Goal: Information Seeking & Learning: Check status

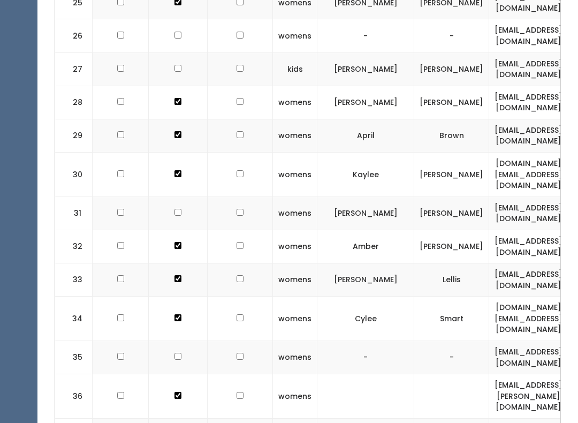
scroll to position [0, 212]
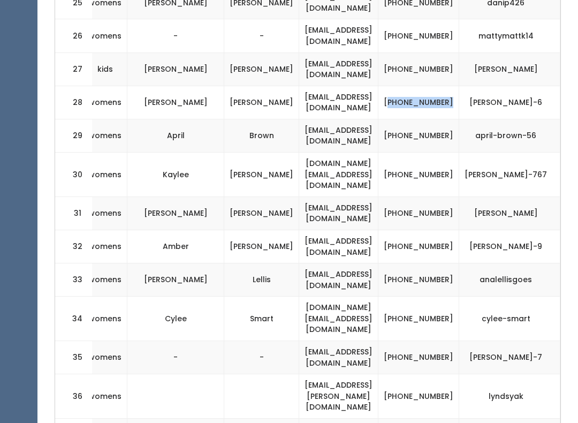
click at [316, 374] on td "[EMAIL_ADDRESS][PERSON_NAME][DOMAIN_NAME]" at bounding box center [338, 396] width 79 height 44
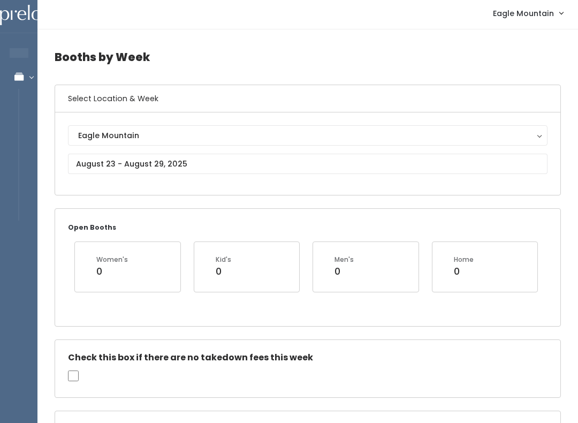
scroll to position [0, 0]
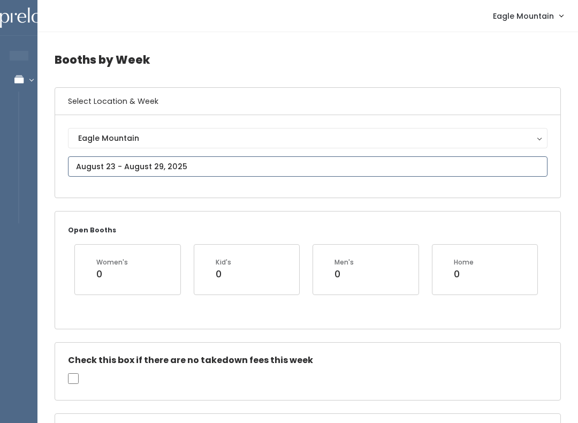
click at [198, 164] on input "text" at bounding box center [307, 166] width 479 height 20
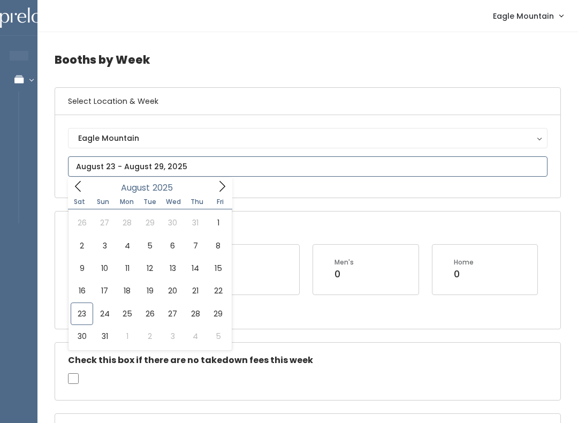
type input "August 23 to August 29"
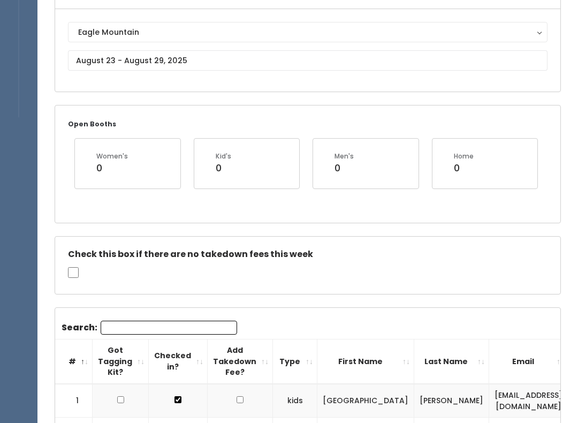
click at [150, 325] on input "Search:" at bounding box center [169, 327] width 136 height 14
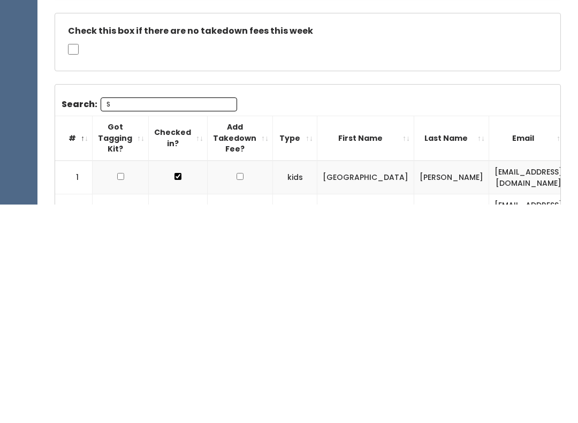
type input "Sh"
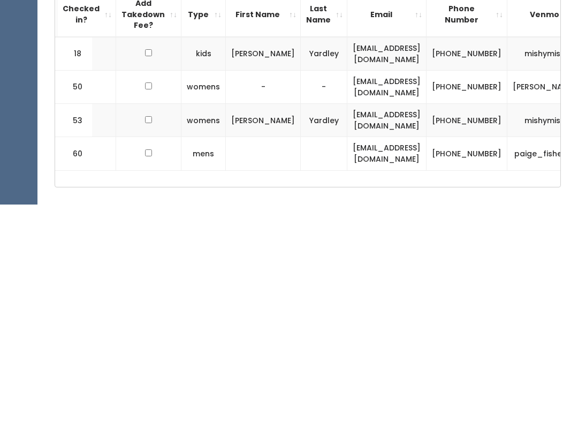
scroll to position [0, 91]
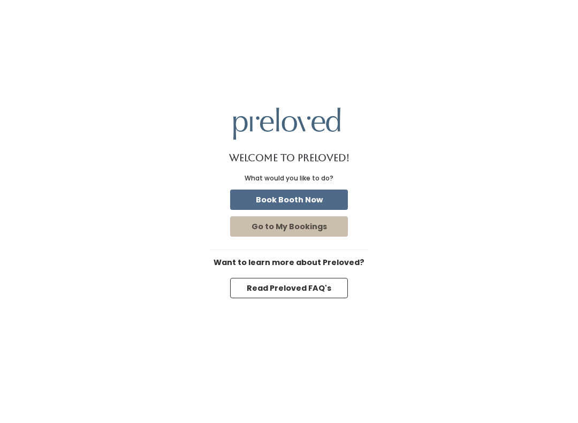
click at [319, 197] on button "Book Booth Now" at bounding box center [289, 199] width 118 height 20
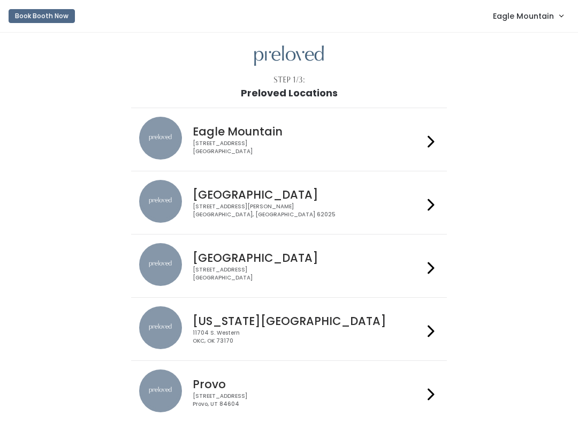
click at [523, 14] on span "Eagle Mountain" at bounding box center [523, 16] width 61 height 12
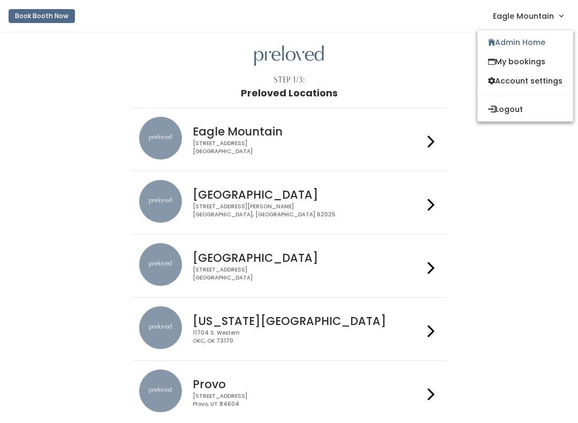
click at [531, 41] on link "Admin Home" at bounding box center [525, 42] width 96 height 19
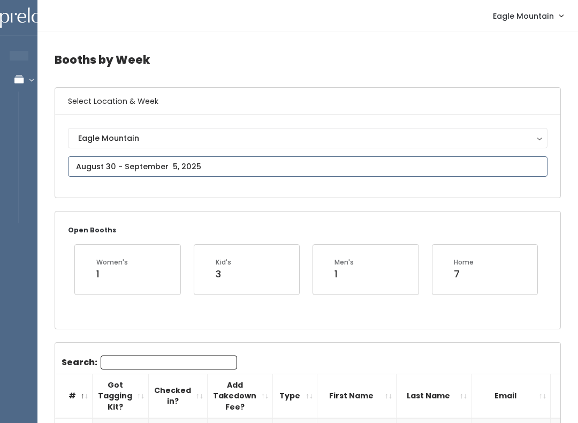
click at [257, 176] on input "text" at bounding box center [307, 166] width 479 height 20
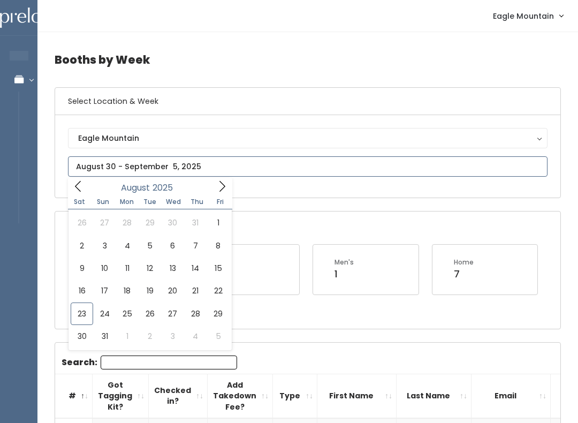
type input "August 23 to August 29"
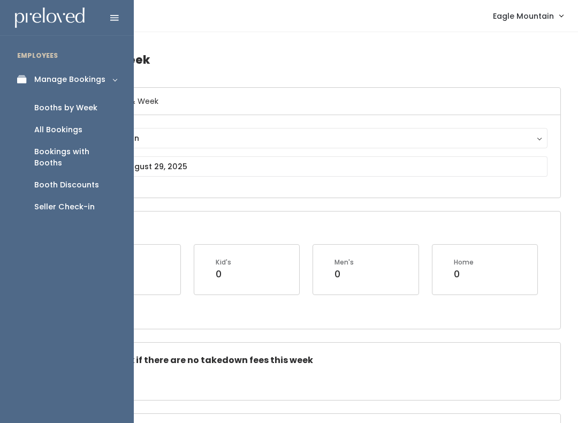
click at [57, 108] on div "Booths by Week" at bounding box center [65, 107] width 63 height 11
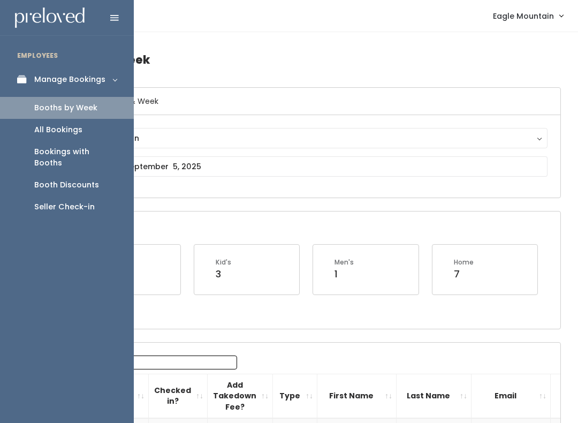
click at [50, 128] on div "All Bookings" at bounding box center [58, 129] width 48 height 11
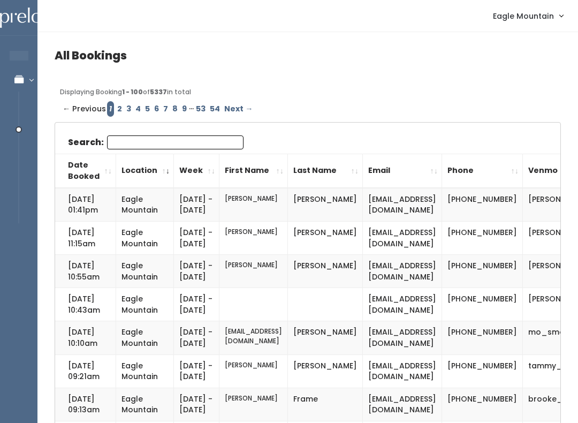
click at [140, 148] on input "Search:" at bounding box center [175, 142] width 136 height 14
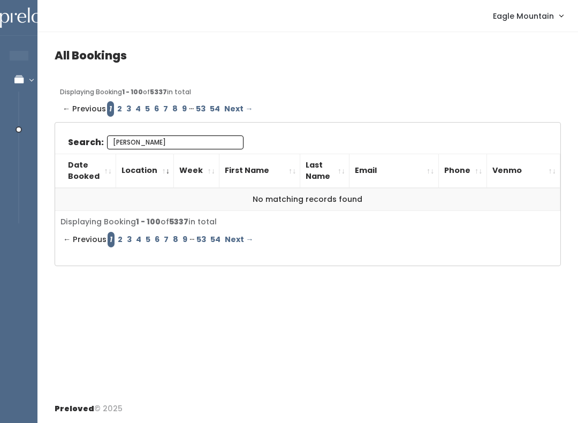
type input "[PERSON_NAME]"
click at [240, 236] on link "Next →" at bounding box center [239, 240] width 33 height 16
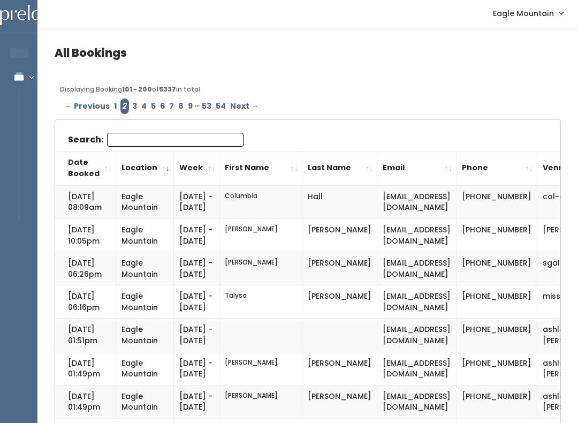
click at [137, 137] on input "Search:" at bounding box center [175, 140] width 136 height 14
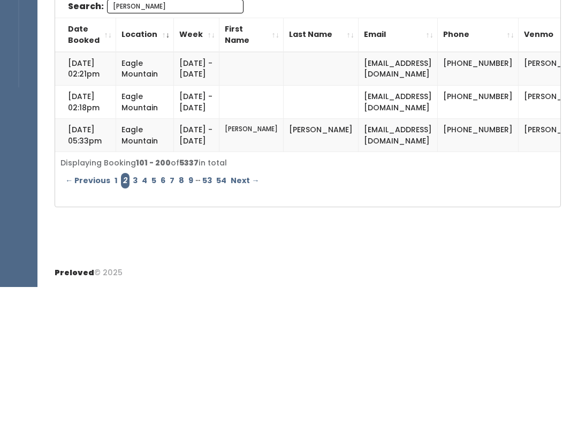
scroll to position [14, 0]
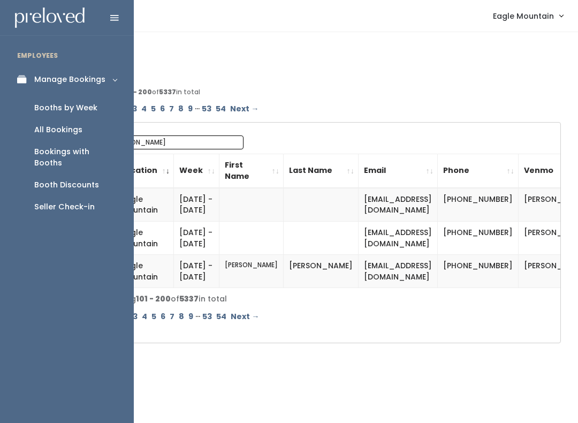
type input "[PERSON_NAME]"
click at [63, 124] on div "All Bookings" at bounding box center [58, 129] width 48 height 11
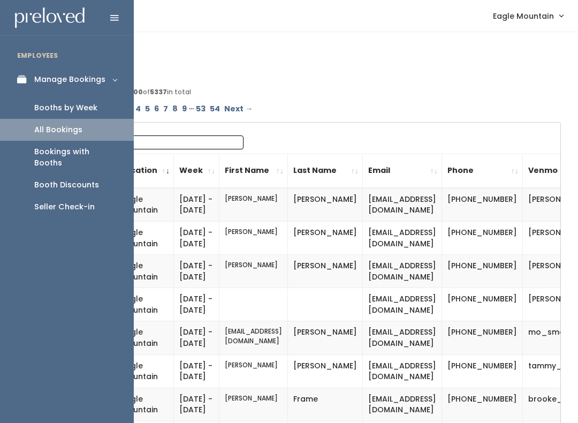
click at [60, 108] on div "Booths by Week" at bounding box center [65, 107] width 63 height 11
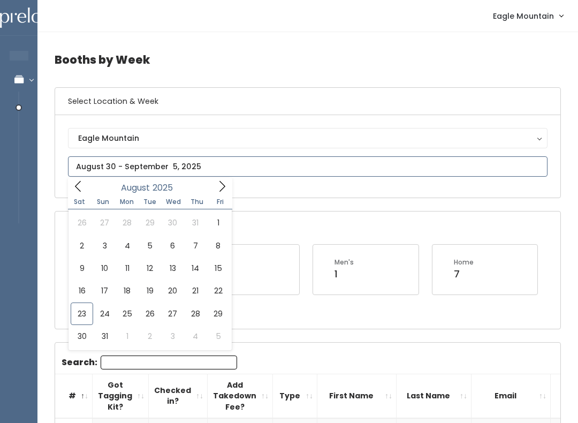
type input "August 23 to August 29"
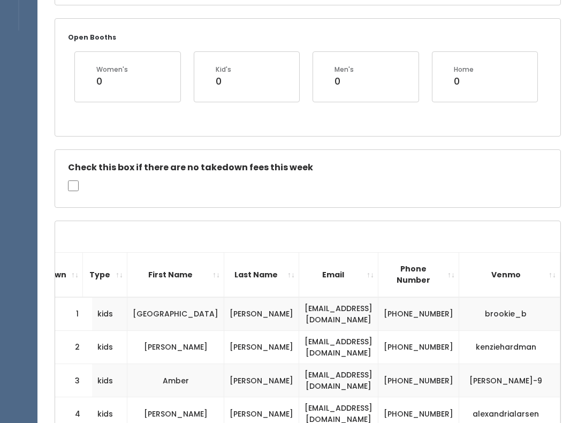
scroll to position [178, 0]
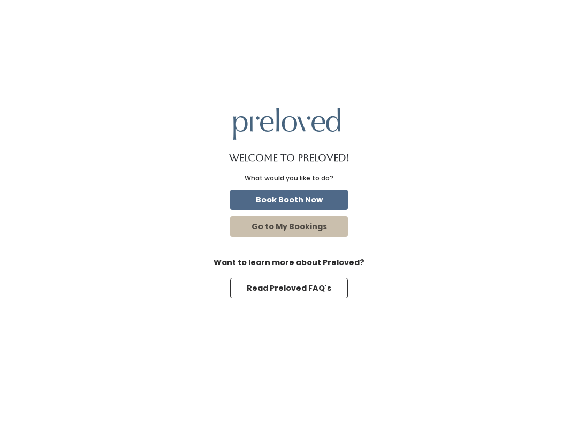
click at [319, 194] on button "Book Booth Now" at bounding box center [289, 199] width 118 height 20
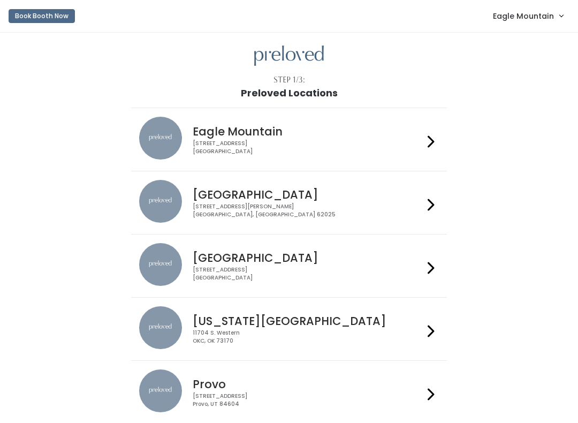
click at [519, 21] on span "Eagle Mountain" at bounding box center [523, 16] width 61 height 12
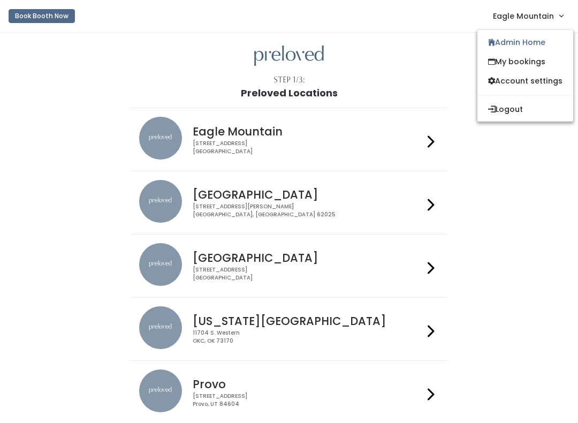
click at [503, 43] on link "Admin Home" at bounding box center [525, 42] width 96 height 19
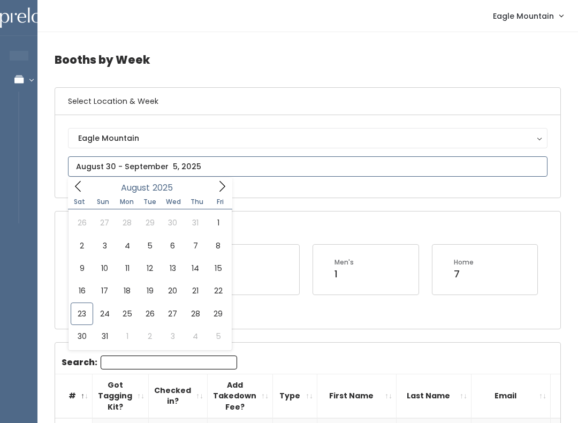
type input "August 23 to August 29"
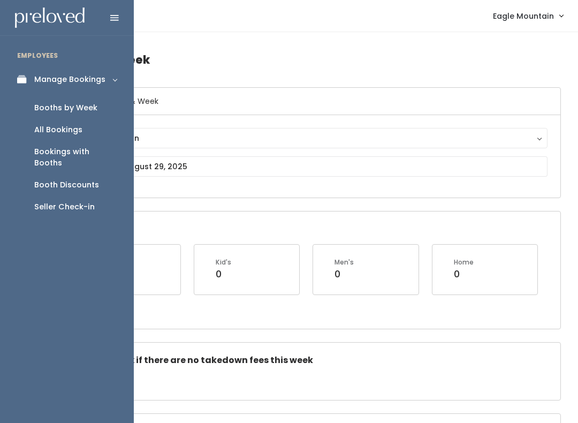
click at [61, 134] on div "All Bookings" at bounding box center [58, 129] width 48 height 11
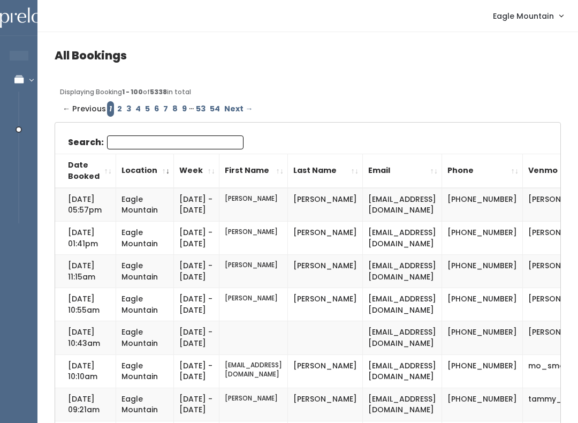
click at [144, 143] on input "Search:" at bounding box center [175, 142] width 136 height 14
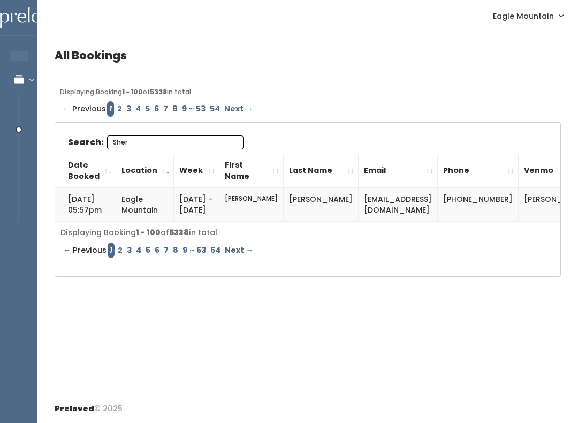
type input "Sher"
click at [160, 155] on th "Location" at bounding box center [145, 171] width 58 height 34
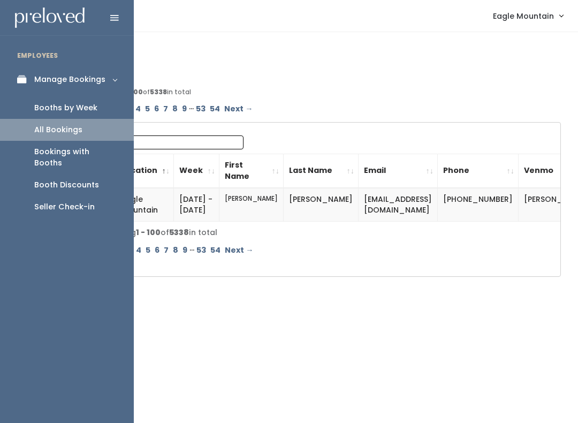
click at [85, 106] on div "Booths by Week" at bounding box center [65, 107] width 63 height 11
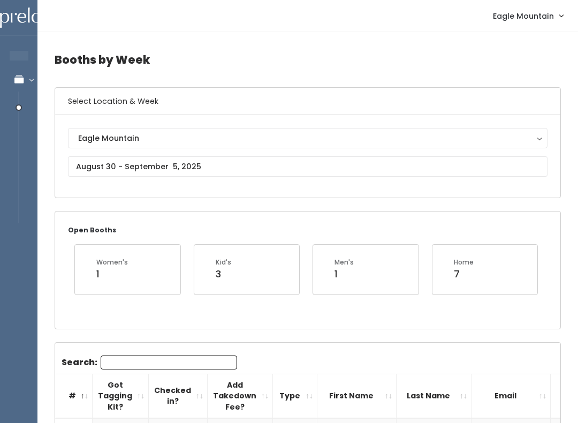
scroll to position [1, 0]
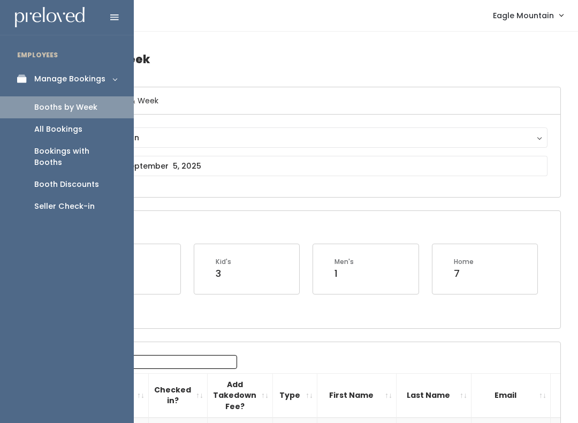
click at [56, 132] on div "All Bookings" at bounding box center [58, 129] width 48 height 11
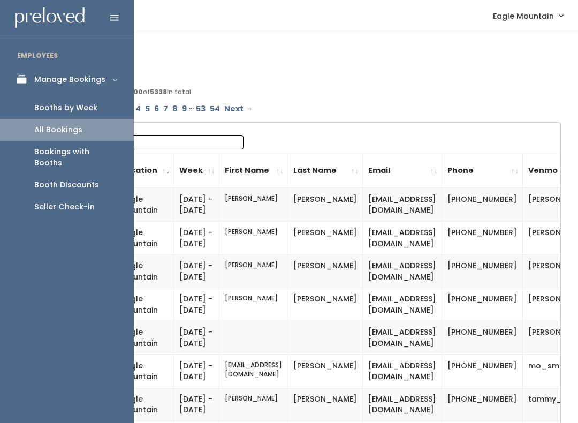
click at [65, 114] on link "Booths by Week" at bounding box center [67, 108] width 134 height 22
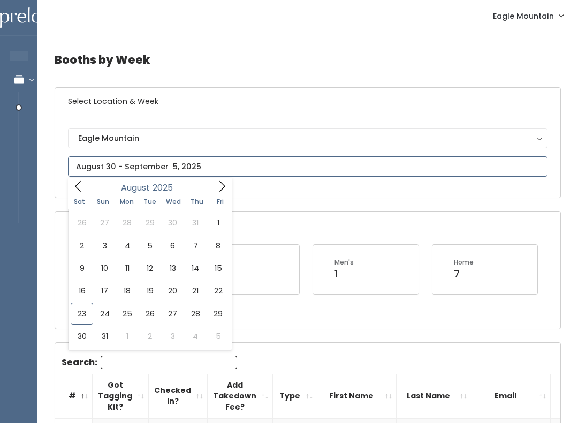
type input "[DATE] to [DATE]"
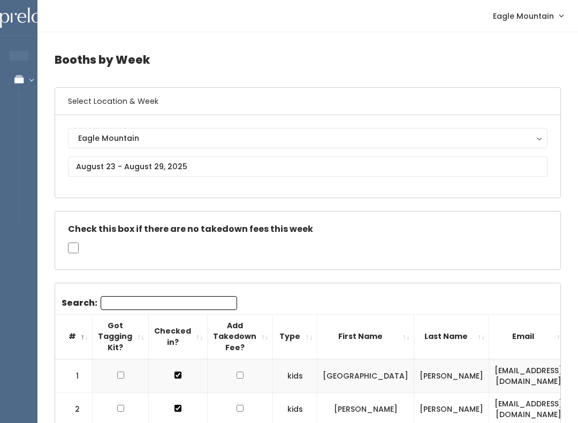
click at [152, 308] on input "Search:" at bounding box center [169, 303] width 136 height 14
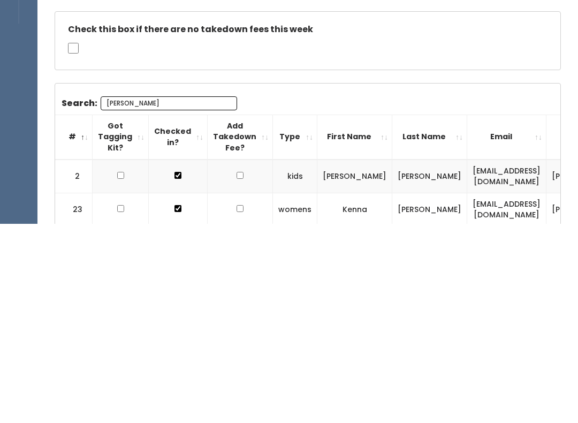
type input "[PERSON_NAME]"
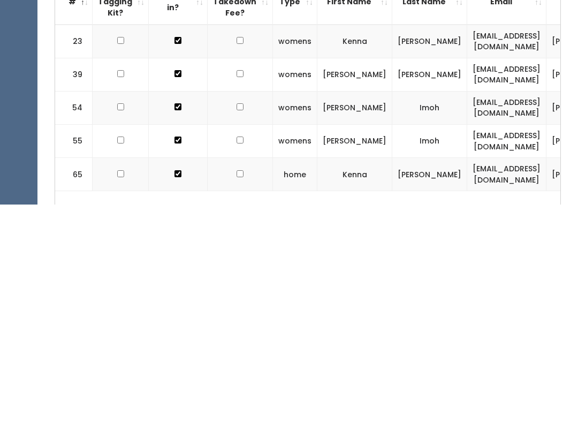
scroll to position [127, 0]
